Goal: Check status

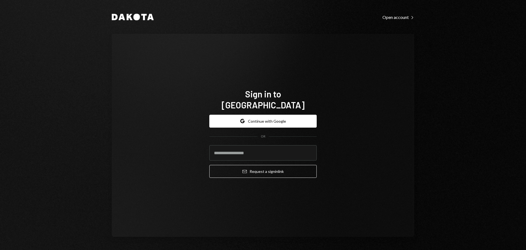
click at [0, 249] on com-1password-button at bounding box center [0, 250] width 0 height 0
click at [250, 114] on button "Google Continue with Google" at bounding box center [262, 120] width 107 height 13
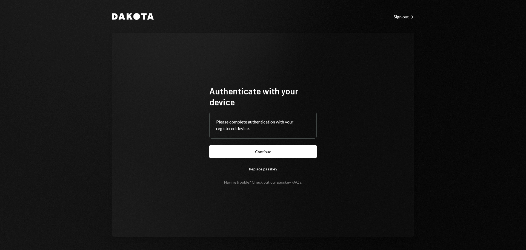
drag, startPoint x: 244, startPoint y: 150, endPoint x: 359, endPoint y: 122, distance: 118.4
click at [245, 150] on button "Continue" at bounding box center [262, 151] width 107 height 13
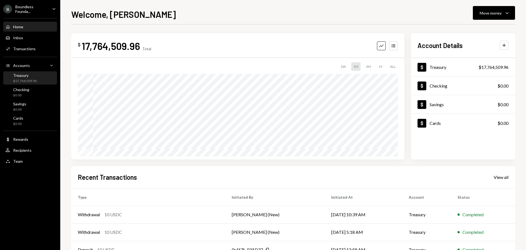
click at [33, 81] on div "$17,764,509.96" at bounding box center [25, 81] width 24 height 5
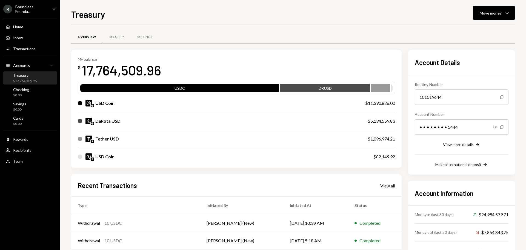
click at [38, 4] on div "Boundless Founda..." at bounding box center [31, 8] width 32 height 9
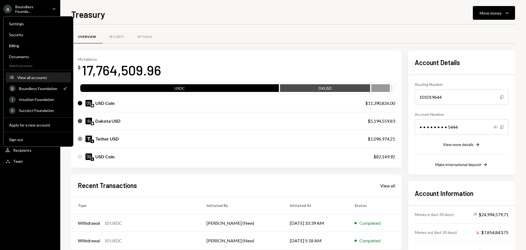
click at [31, 74] on button "Accounts View all accounts" at bounding box center [38, 78] width 65 height 10
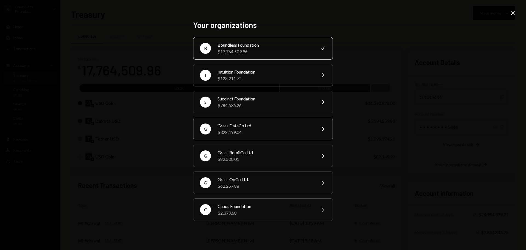
click at [248, 124] on div "Grass DataCo Ltd" at bounding box center [264, 125] width 95 height 7
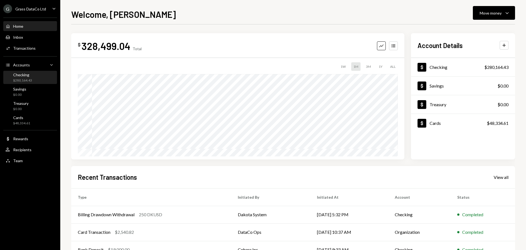
click at [30, 79] on div "$280,164.43" at bounding box center [22, 80] width 19 height 5
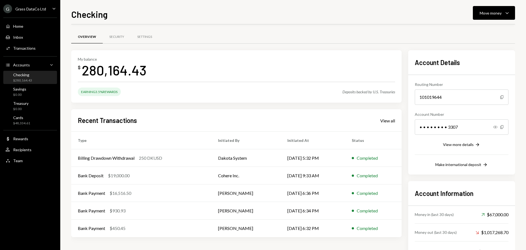
scroll to position [22, 0]
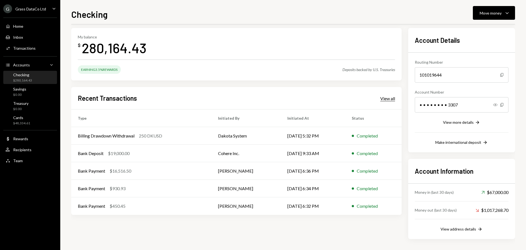
click at [389, 98] on div "View all" at bounding box center [387, 98] width 15 height 5
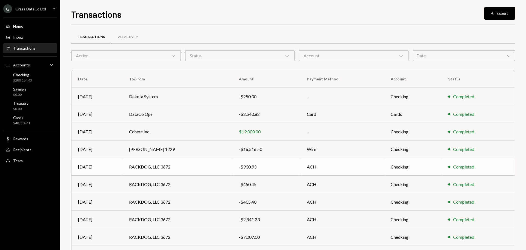
scroll to position [36, 0]
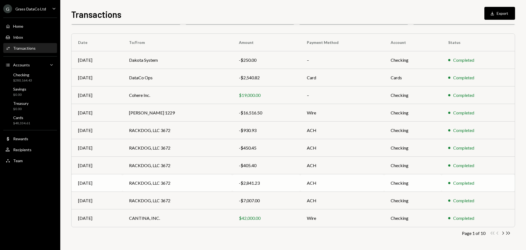
click at [249, 183] on div "-$2,841.23" at bounding box center [266, 182] width 55 height 7
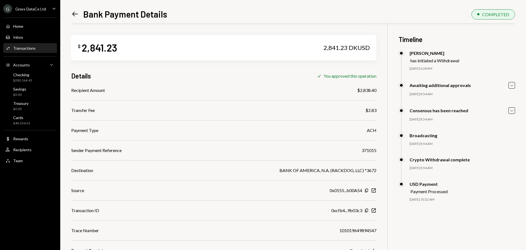
scroll to position [24, 0]
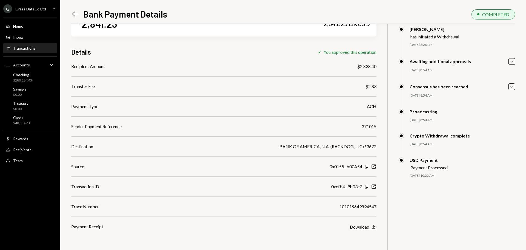
click at [365, 226] on div "Download" at bounding box center [359, 226] width 19 height 5
click at [73, 14] on icon at bounding box center [75, 14] width 6 height 5
